Goal: Task Accomplishment & Management: Manage account settings

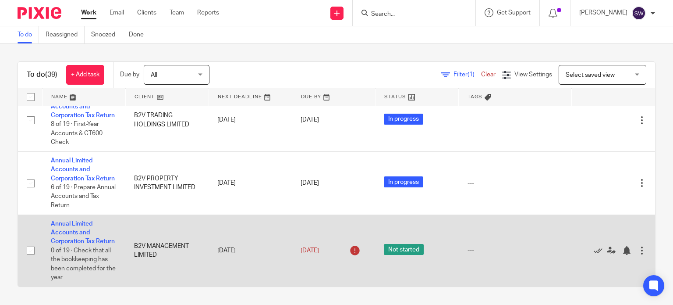
scroll to position [1810, 0]
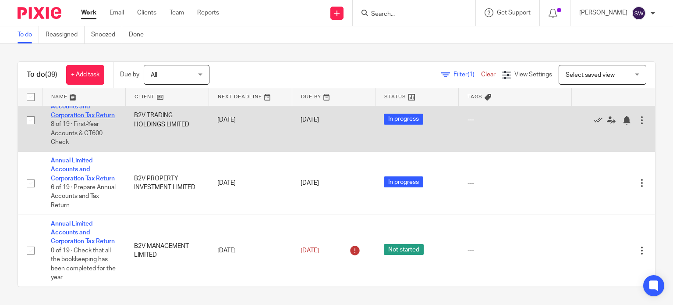
click at [70, 115] on link "Annual Limited Accounts and Corporation Tax Return" at bounding box center [83, 106] width 64 height 24
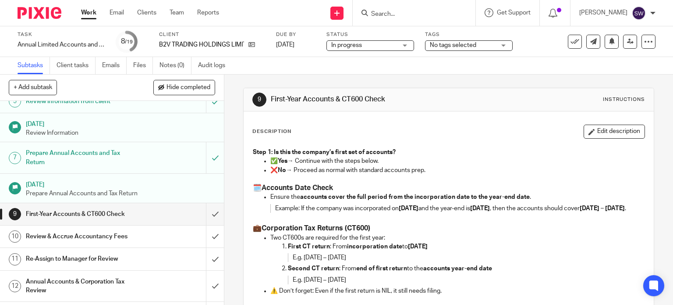
scroll to position [132, 0]
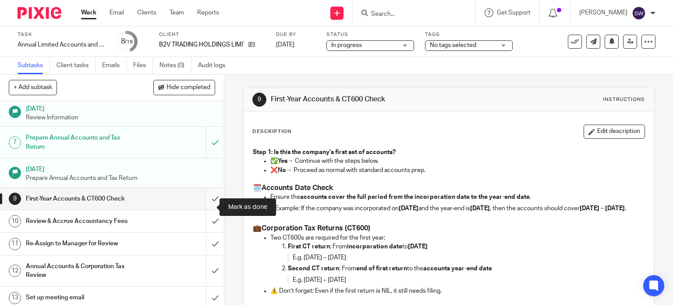
click at [203, 206] on input "submit" at bounding box center [112, 199] width 224 height 22
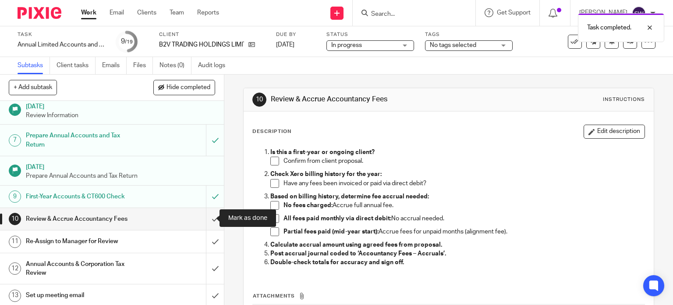
scroll to position [175, 0]
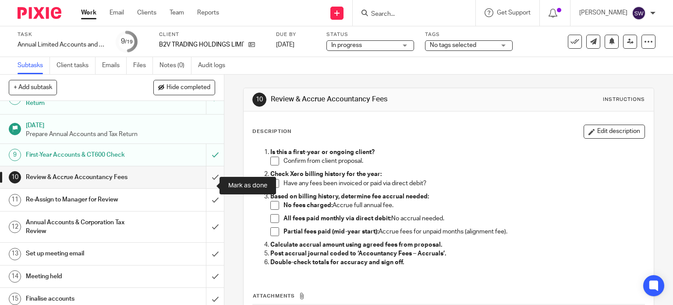
click at [207, 186] on input "submit" at bounding box center [112, 177] width 224 height 22
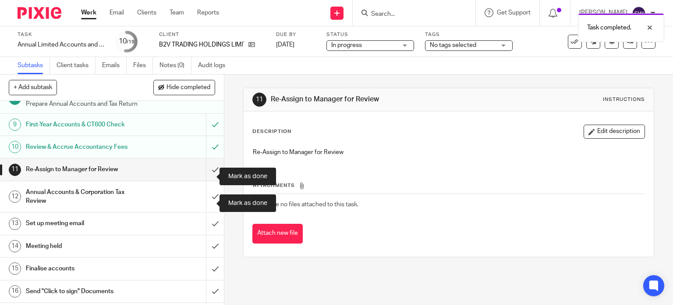
scroll to position [263, 0]
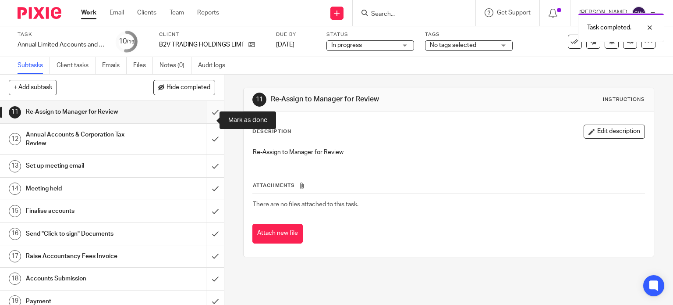
click at [207, 118] on input "submit" at bounding box center [112, 112] width 224 height 22
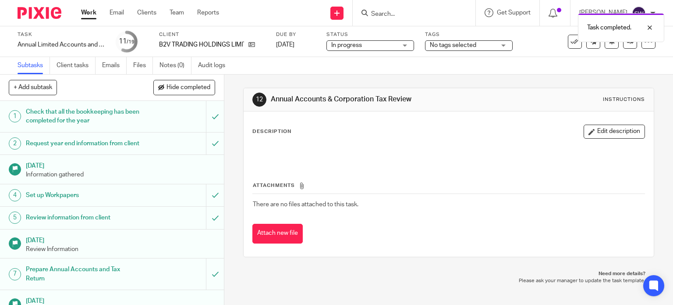
click at [445, 45] on span "No tags selected" at bounding box center [453, 45] width 46 height 6
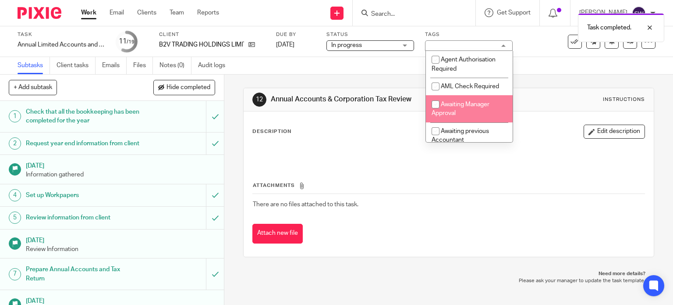
click at [459, 107] on span "Awaiting Manager Approval" at bounding box center [461, 108] width 58 height 15
checkbox input "true"
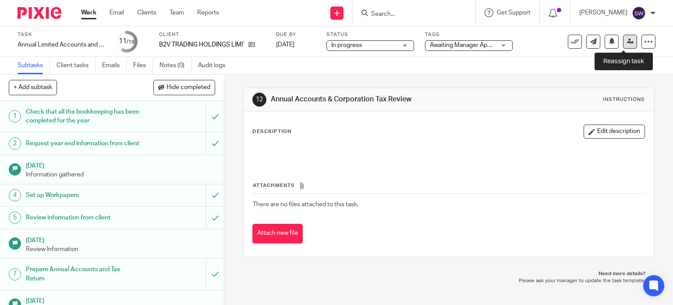
click at [628, 42] on link at bounding box center [630, 42] width 14 height 14
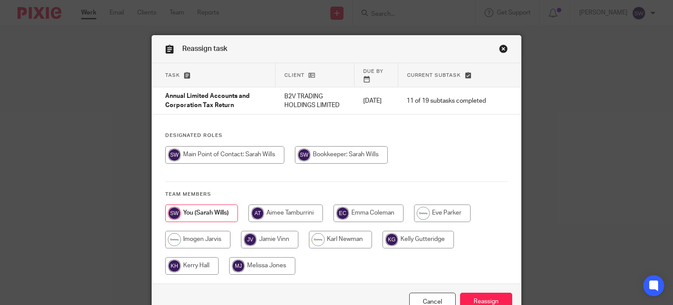
click at [297, 204] on input "radio" at bounding box center [286, 213] width 75 height 18
radio input "true"
click at [488, 299] on input "Reassign" at bounding box center [486, 301] width 52 height 19
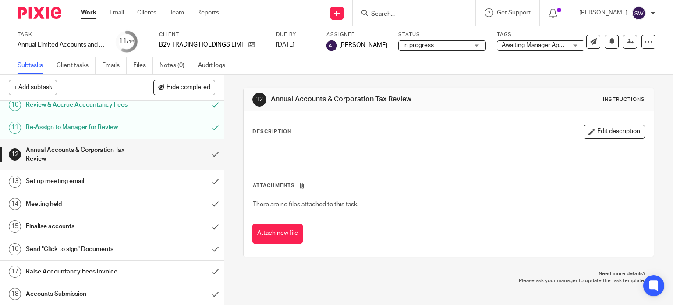
scroll to position [234, 0]
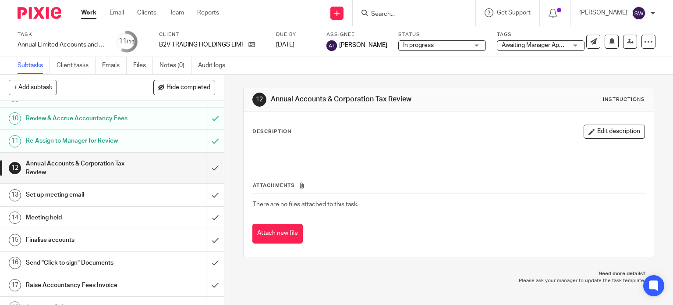
click at [88, 14] on link "Work" at bounding box center [88, 12] width 15 height 9
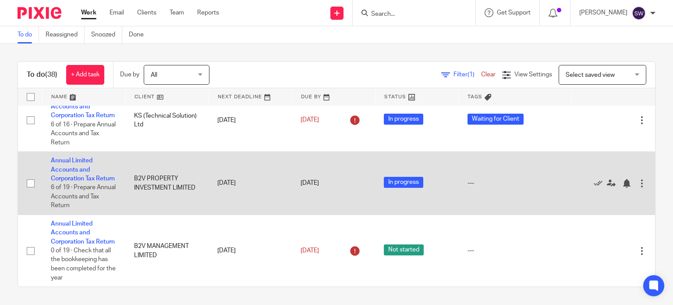
scroll to position [1738, 0]
click at [69, 182] on link "Annual Limited Accounts and Corporation Tax Return" at bounding box center [83, 169] width 64 height 24
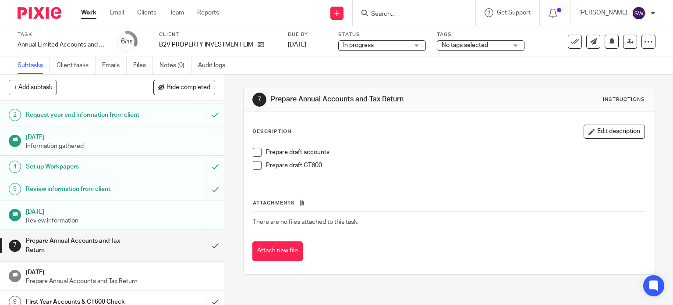
scroll to position [44, 0]
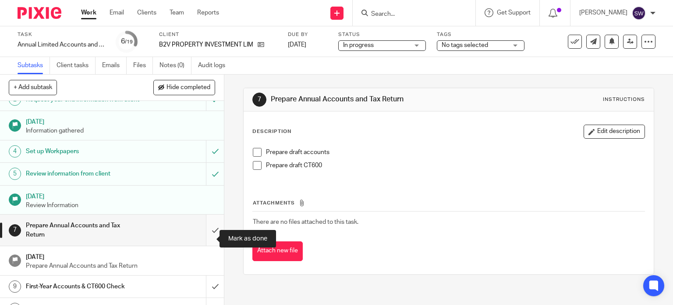
click at [205, 236] on input "submit" at bounding box center [112, 229] width 224 height 31
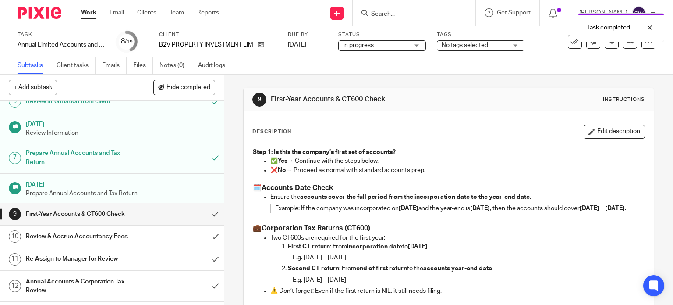
scroll to position [132, 0]
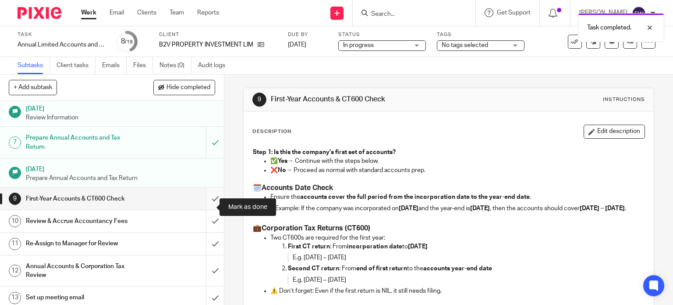
click at [206, 206] on input "submit" at bounding box center [112, 199] width 224 height 22
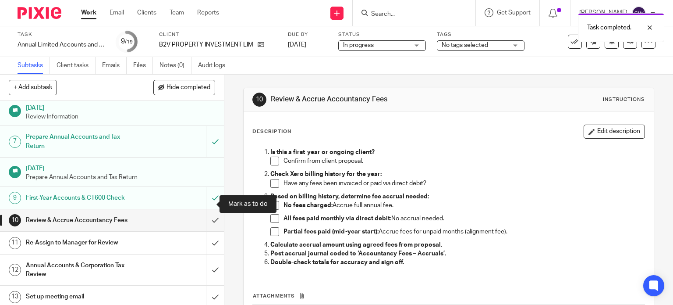
scroll to position [175, 0]
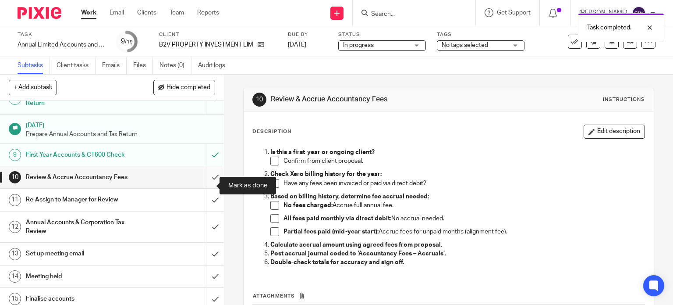
click at [204, 187] on input "submit" at bounding box center [112, 177] width 224 height 22
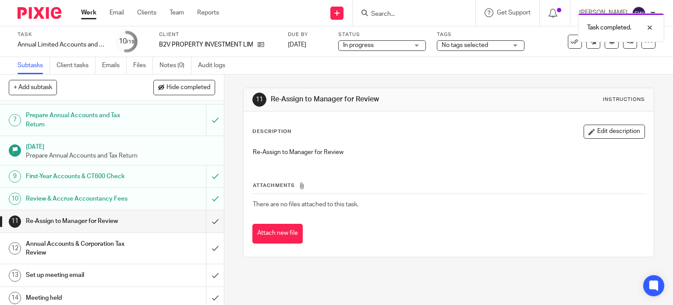
scroll to position [175, 0]
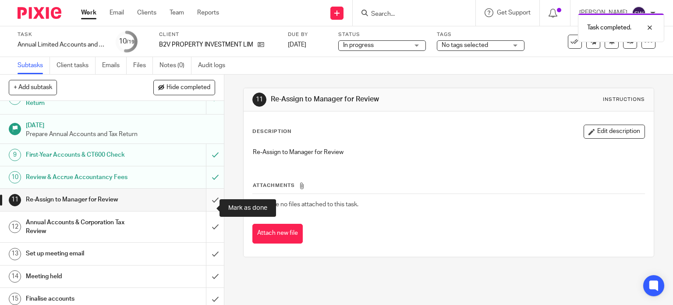
click at [202, 205] on input "submit" at bounding box center [112, 200] width 224 height 22
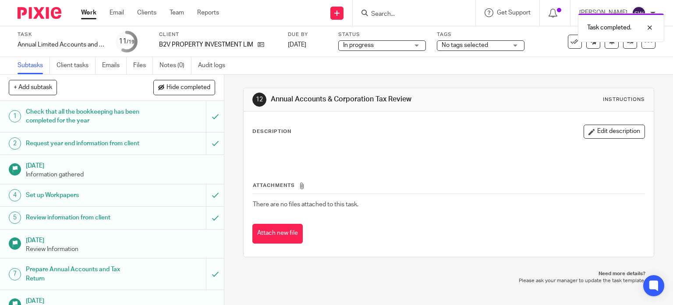
click at [455, 47] on span "No tags selected" at bounding box center [465, 45] width 46 height 6
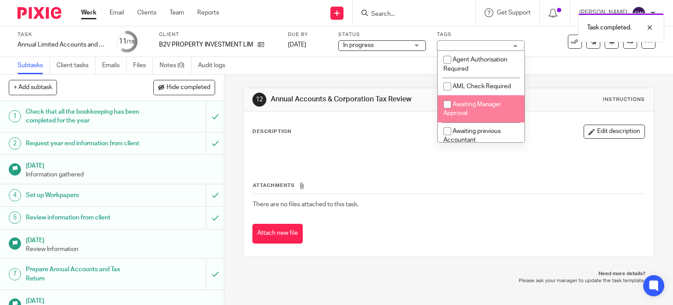
click at [458, 103] on span "Awaiting Manager Approval" at bounding box center [473, 108] width 58 height 15
checkbox input "true"
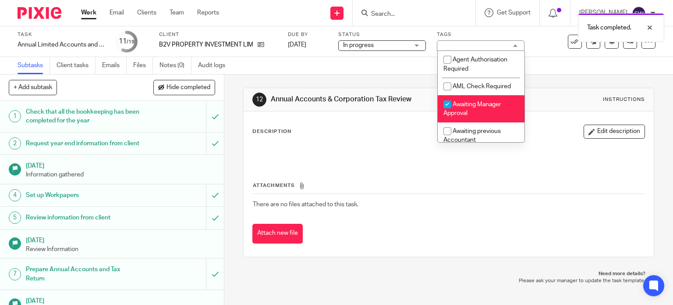
click at [559, 64] on div "Subtasks Client tasks Emails Files Notes (0) Audit logs" at bounding box center [336, 66] width 673 height 18
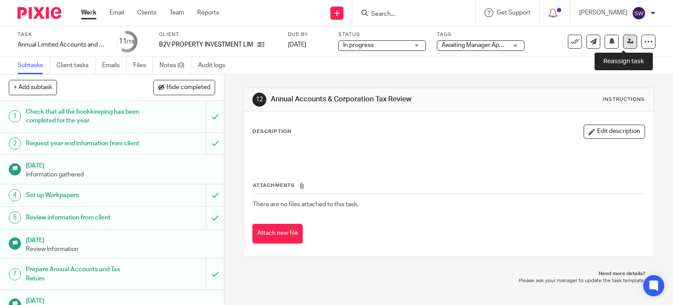
click at [627, 40] on icon at bounding box center [630, 41] width 7 height 7
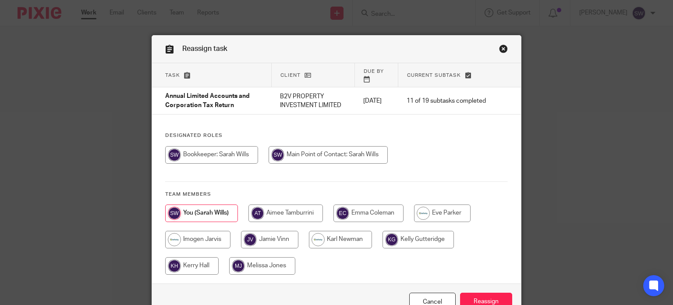
click at [278, 205] on input "radio" at bounding box center [286, 213] width 75 height 18
radio input "true"
click at [485, 292] on input "Reassign" at bounding box center [486, 301] width 52 height 19
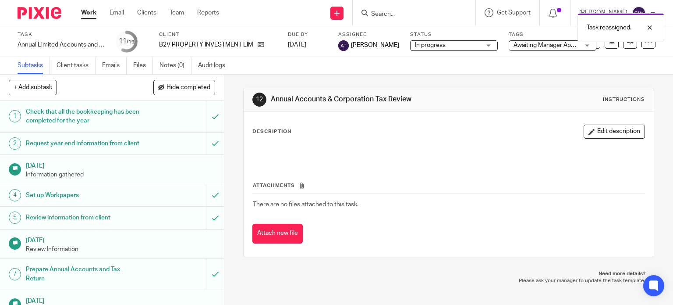
click at [86, 13] on link "Work" at bounding box center [88, 12] width 15 height 9
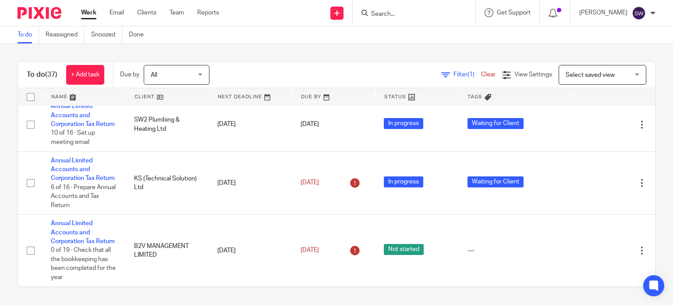
scroll to position [1709, 0]
